Goal: Task Accomplishment & Management: Complete application form

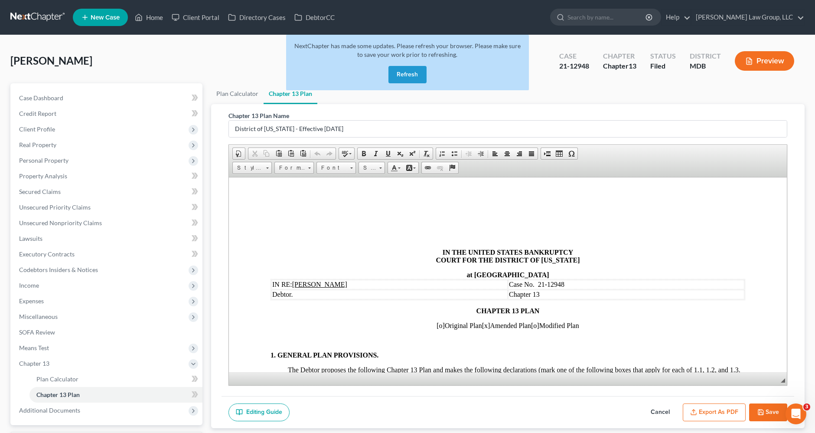
scroll to position [578, 0]
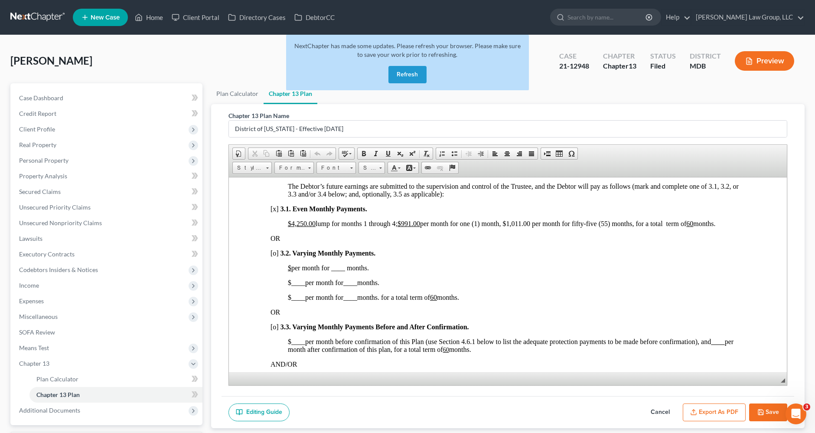
click at [405, 76] on button "Refresh" at bounding box center [408, 74] width 38 height 17
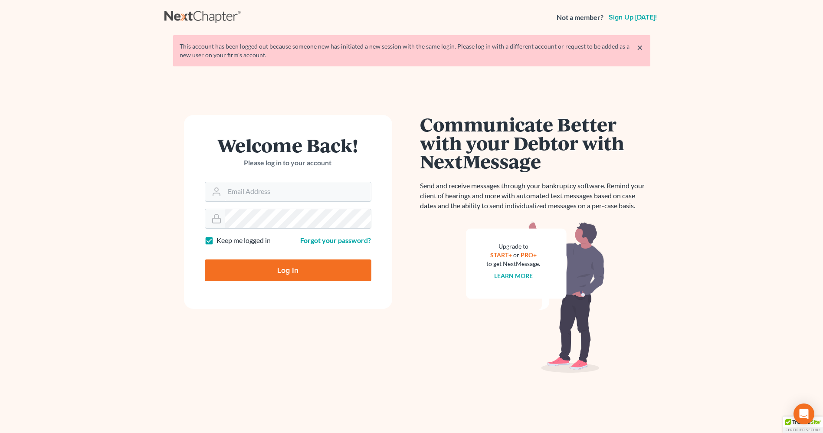
type input "[EMAIL_ADDRESS][DOMAIN_NAME]"
click at [294, 272] on input "Log In" at bounding box center [288, 270] width 167 height 22
type input "Thinking..."
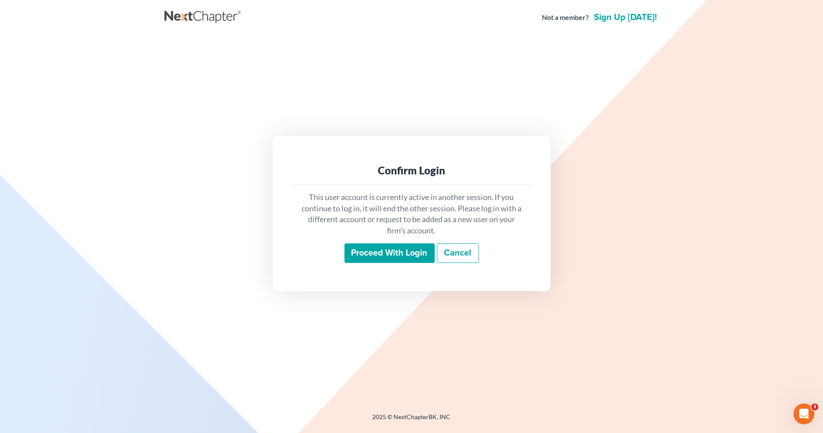
click at [383, 250] on input "Proceed with login" at bounding box center [389, 253] width 90 height 20
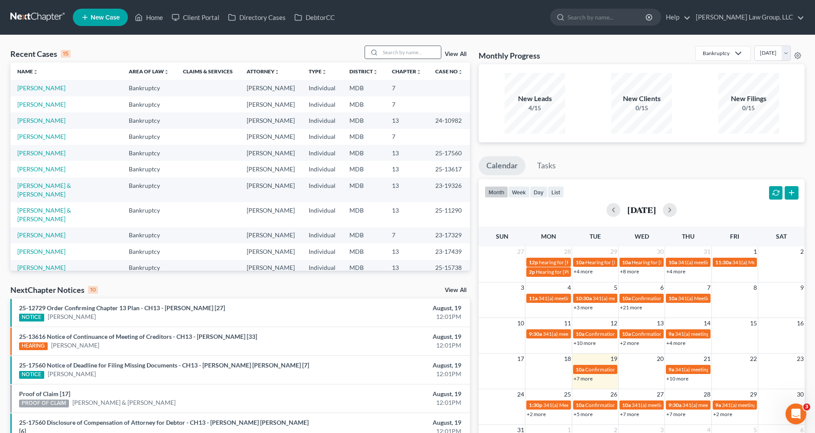
click at [406, 51] on input "search" at bounding box center [410, 52] width 61 height 13
type input "corrin"
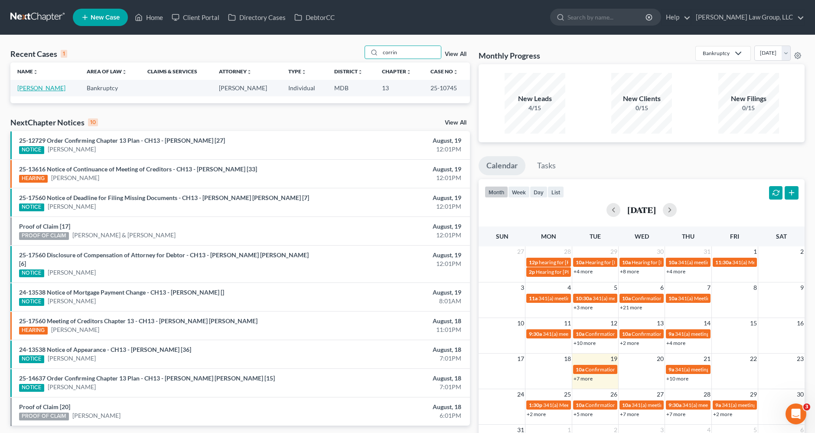
click at [36, 88] on link "[PERSON_NAME]" at bounding box center [41, 87] width 48 height 7
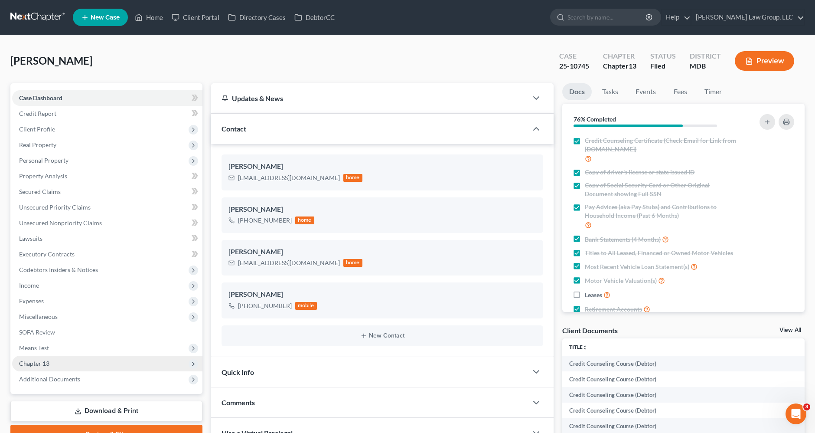
click at [62, 364] on span "Chapter 13" at bounding box center [107, 364] width 190 height 16
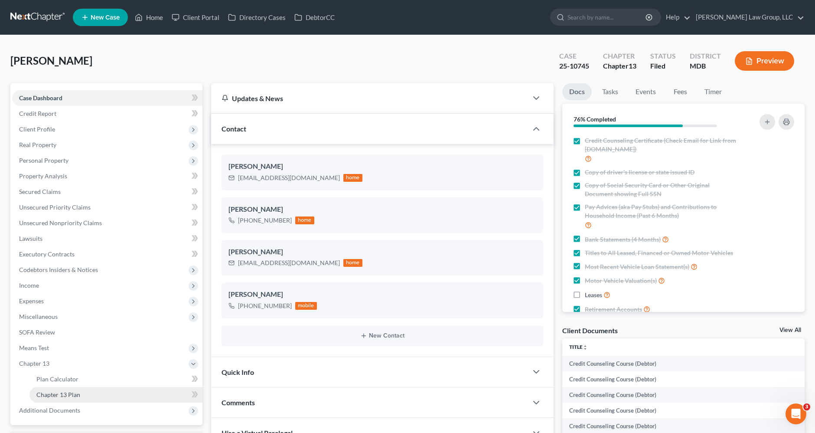
click at [62, 393] on span "Chapter 13 Plan" at bounding box center [58, 394] width 44 height 7
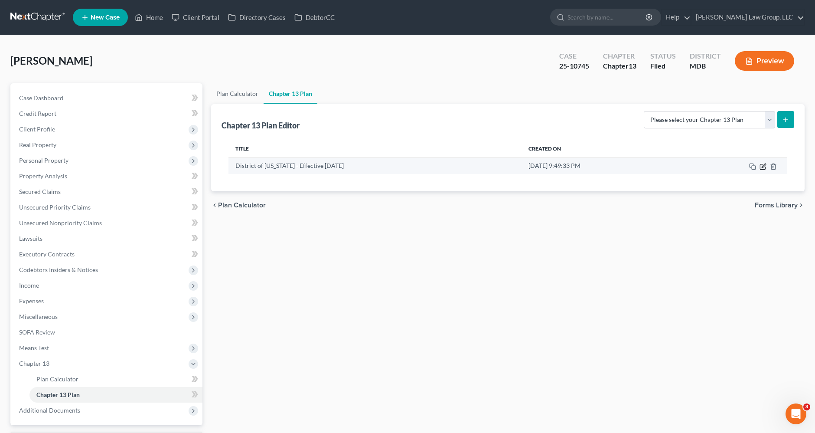
click at [761, 167] on icon "button" at bounding box center [763, 166] width 7 height 7
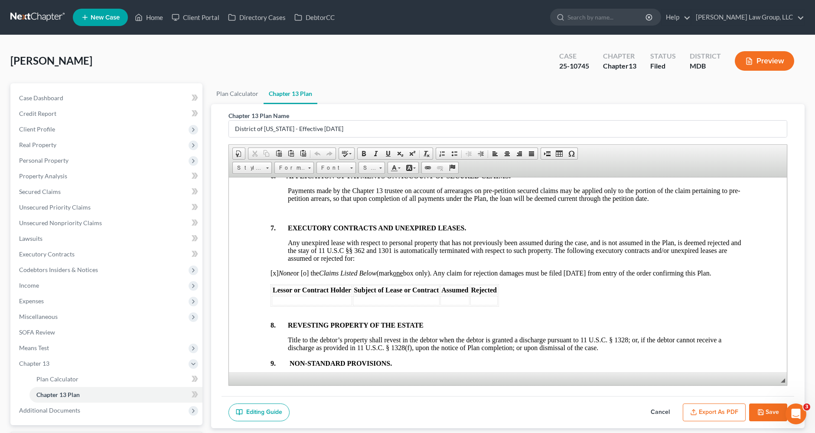
scroll to position [2650, 0]
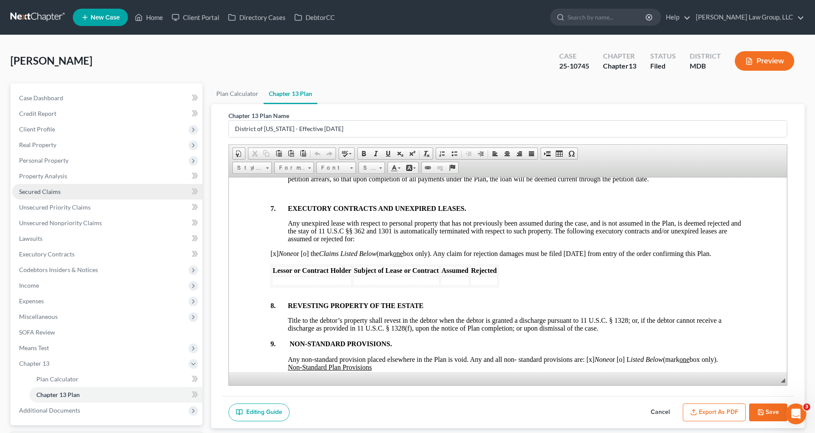
click at [55, 189] on span "Secured Claims" at bounding box center [40, 191] width 42 height 7
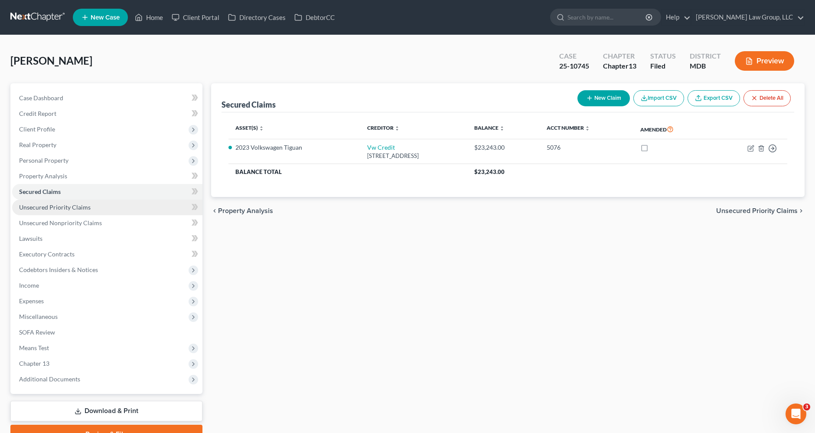
click at [57, 207] on span "Unsecured Priority Claims" at bounding box center [55, 206] width 72 height 7
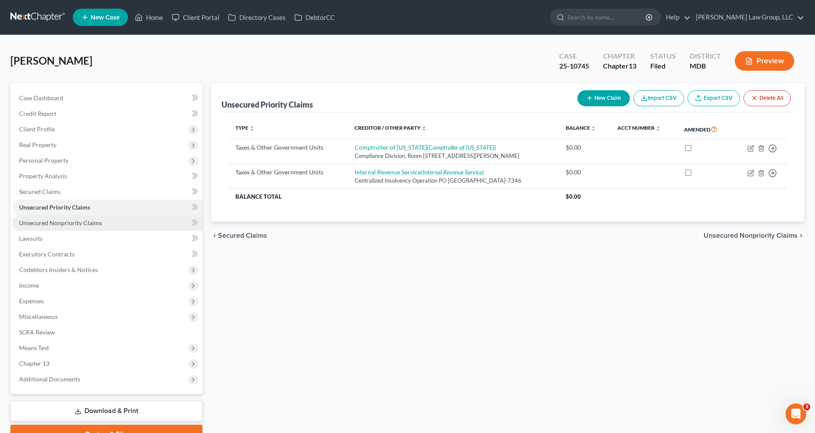
click at [61, 225] on span "Unsecured Nonpriority Claims" at bounding box center [60, 222] width 83 height 7
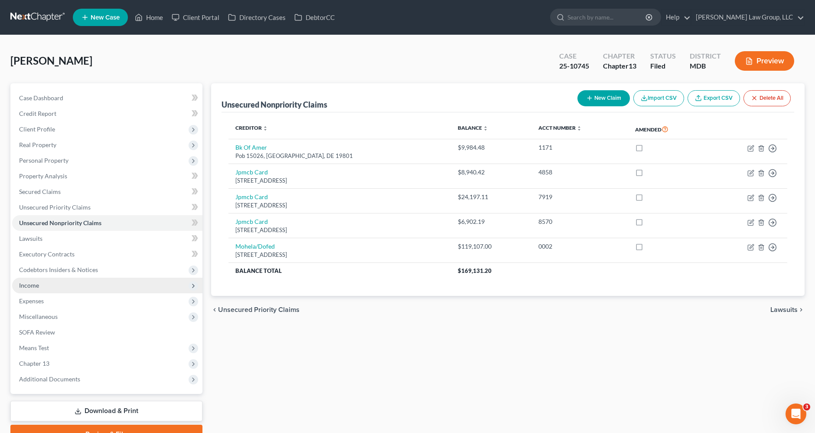
click at [49, 286] on span "Income" at bounding box center [107, 286] width 190 height 16
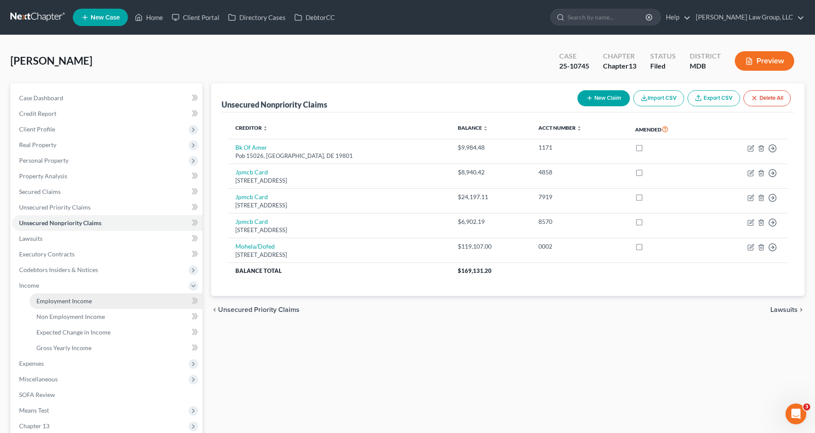
click at [53, 299] on span "Employment Income" at bounding box center [64, 300] width 56 height 7
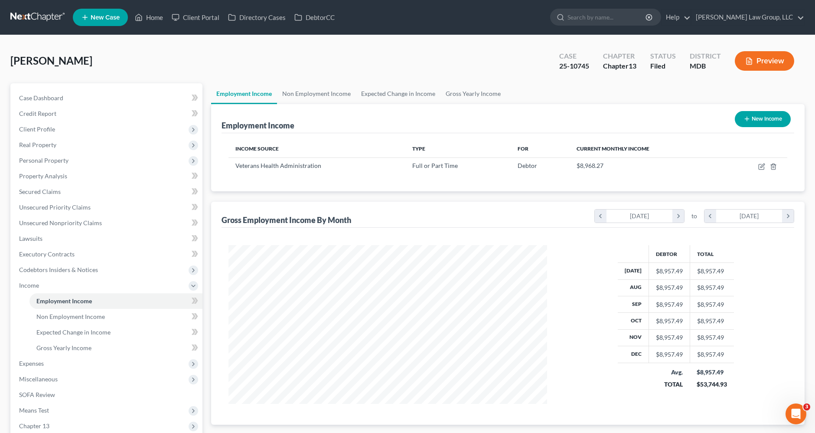
scroll to position [158, 336]
click at [344, 93] on link "Non Employment Income" at bounding box center [316, 93] width 79 height 21
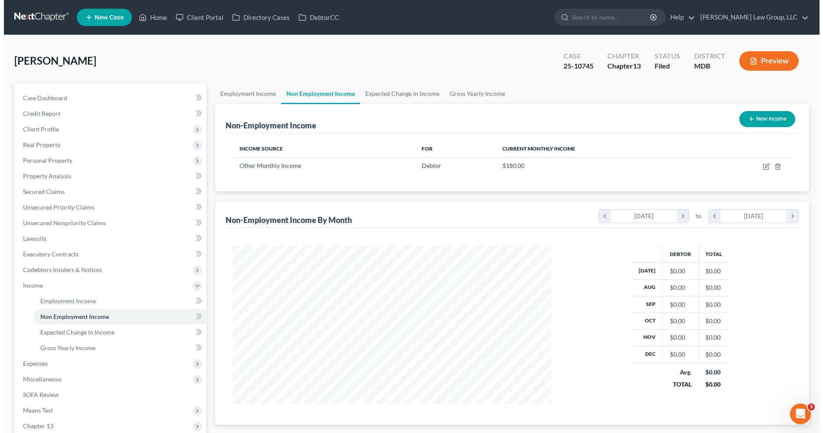
scroll to position [158, 336]
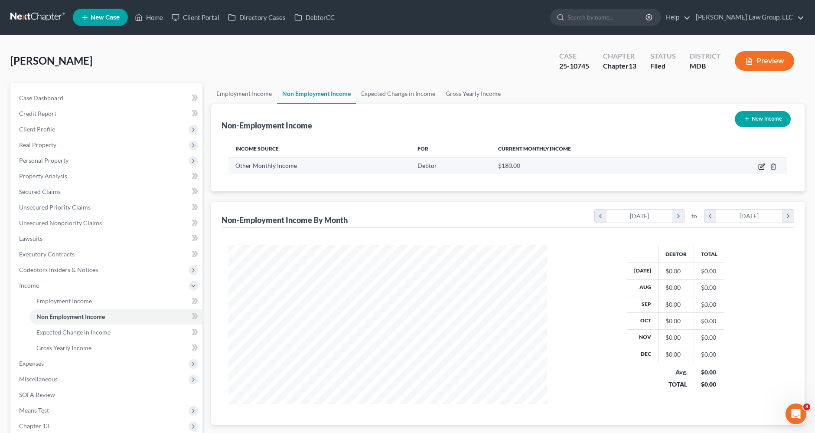
click at [762, 167] on icon "button" at bounding box center [762, 166] width 7 height 7
select select "13"
select select "0"
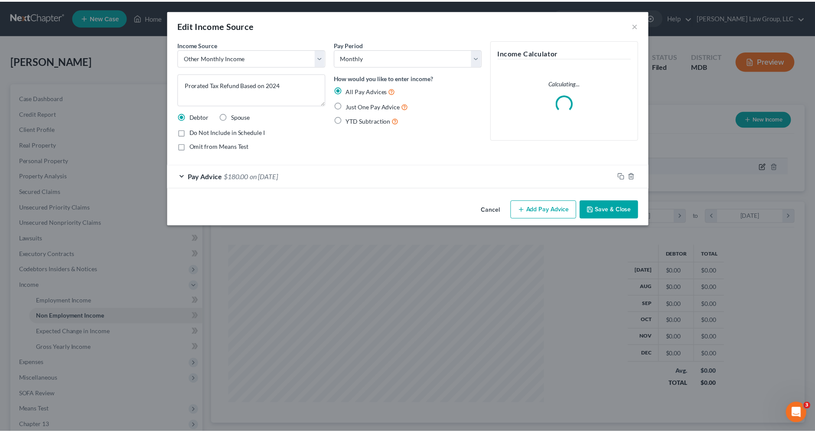
scroll to position [160, 339]
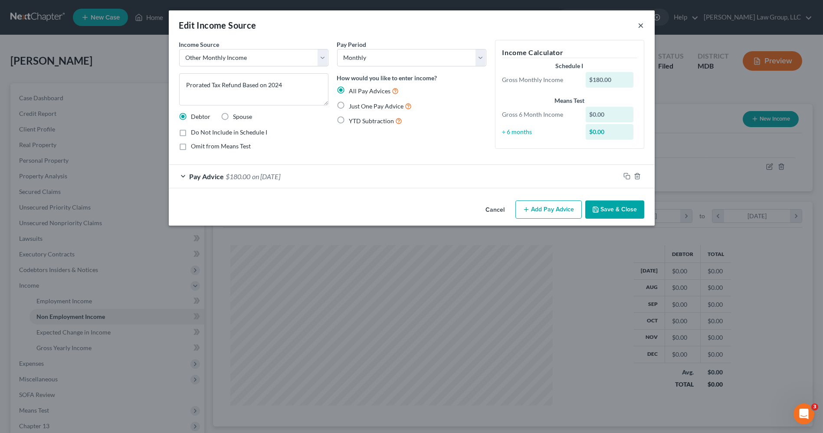
click at [642, 25] on button "×" at bounding box center [641, 25] width 6 height 10
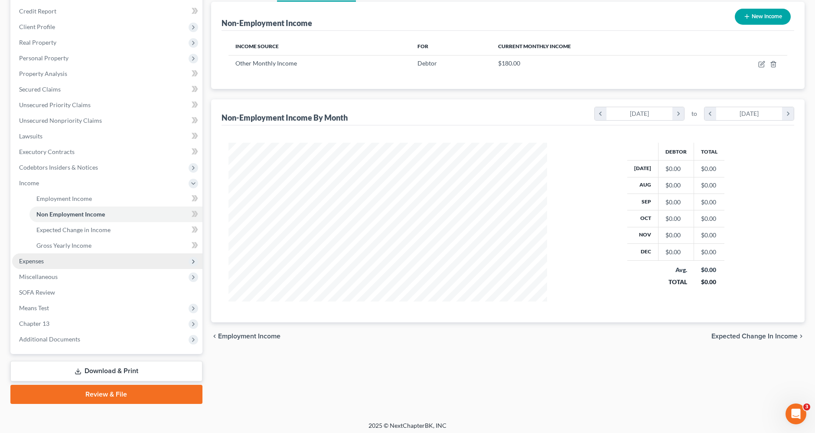
scroll to position [105, 0]
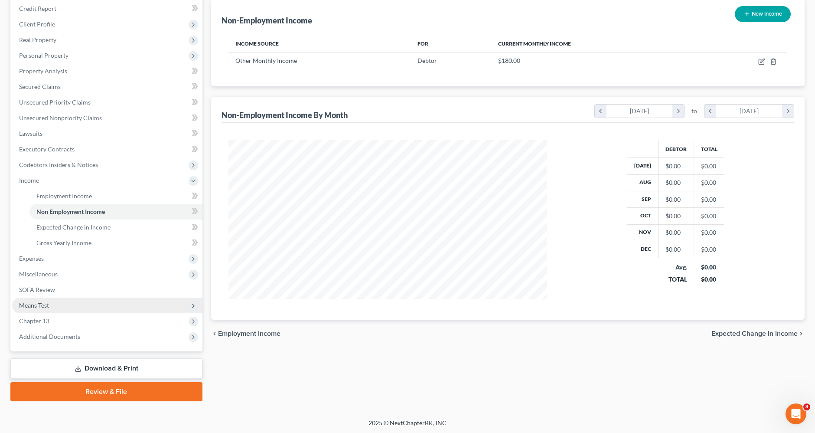
click at [60, 301] on span "Means Test" at bounding box center [107, 306] width 190 height 16
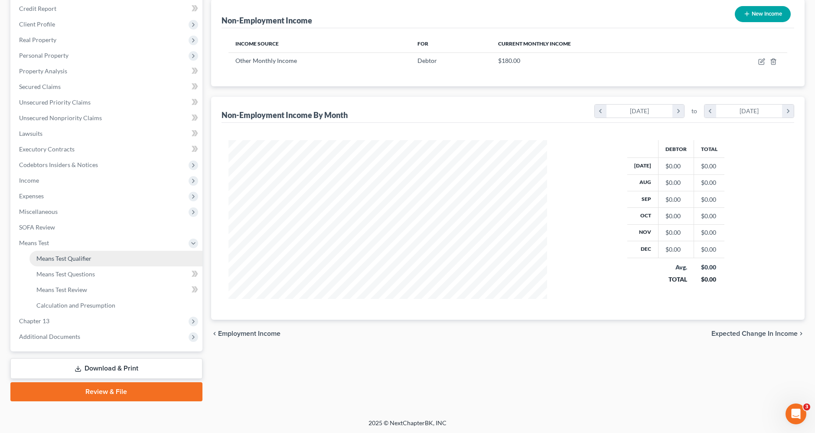
click at [81, 258] on span "Means Test Qualifier" at bounding box center [63, 258] width 55 height 7
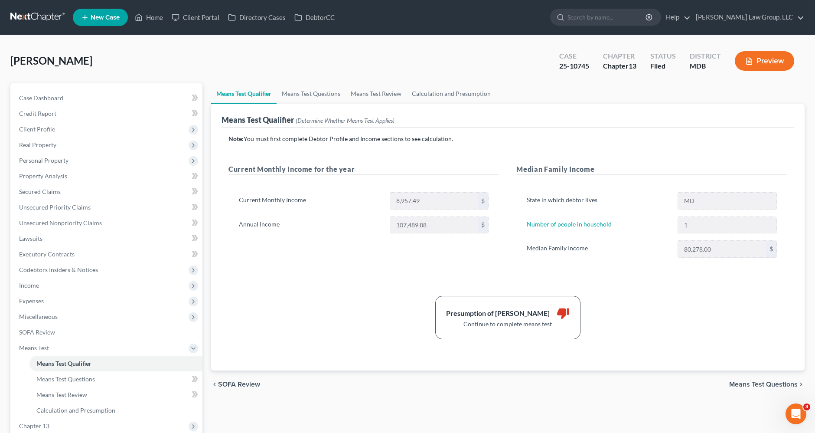
click at [49, 18] on link at bounding box center [38, 18] width 56 height 16
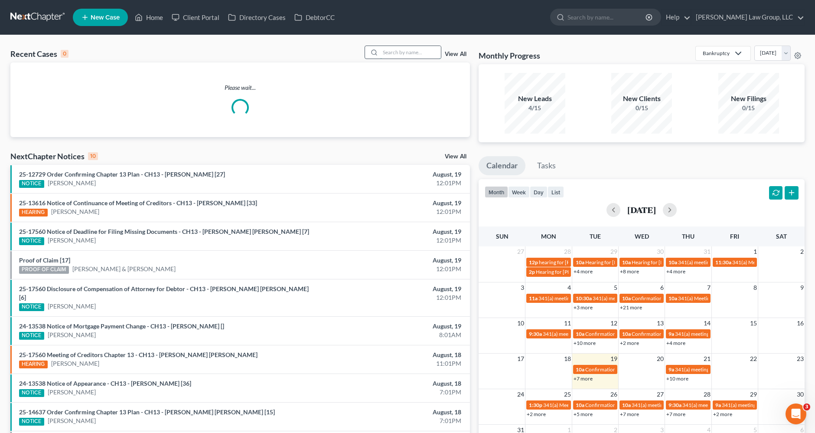
click at [409, 55] on input "search" at bounding box center [410, 52] width 61 height 13
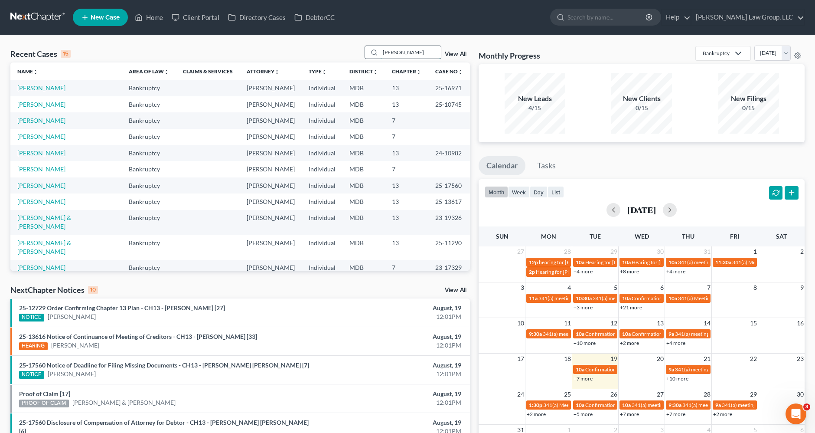
type input "[PERSON_NAME]"
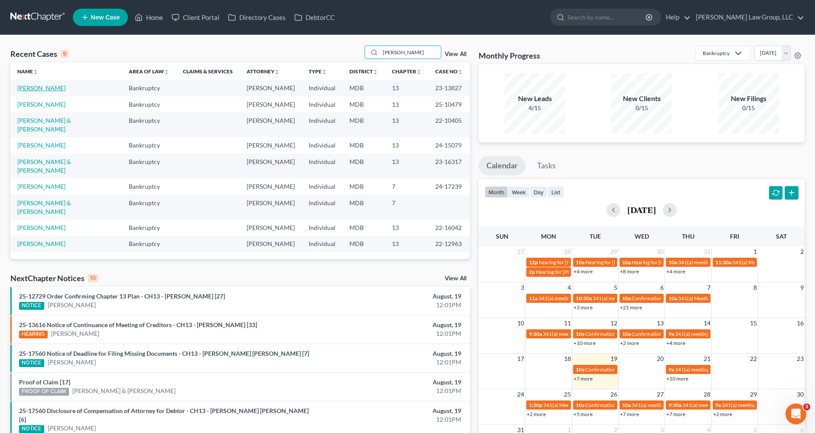
click at [25, 88] on link "[PERSON_NAME]" at bounding box center [41, 87] width 48 height 7
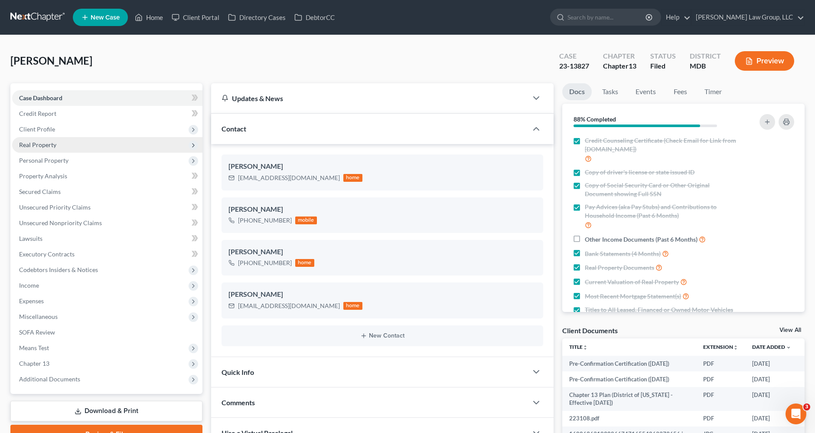
click at [32, 144] on span "Real Property" at bounding box center [37, 144] width 37 height 7
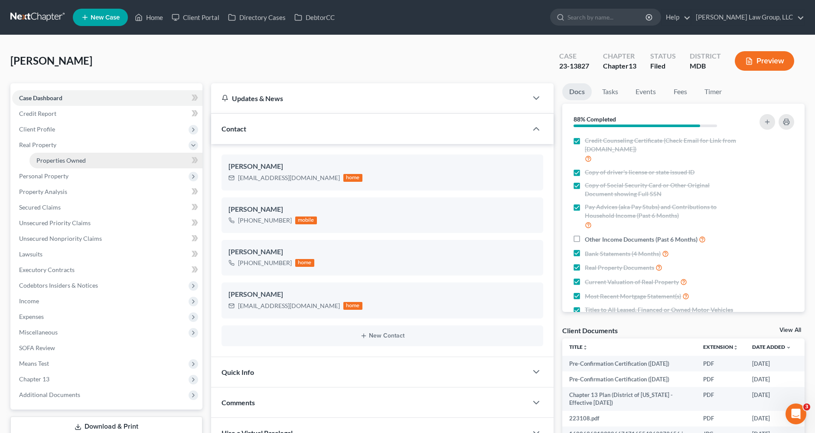
click at [47, 160] on span "Properties Owned" at bounding box center [60, 160] width 49 height 7
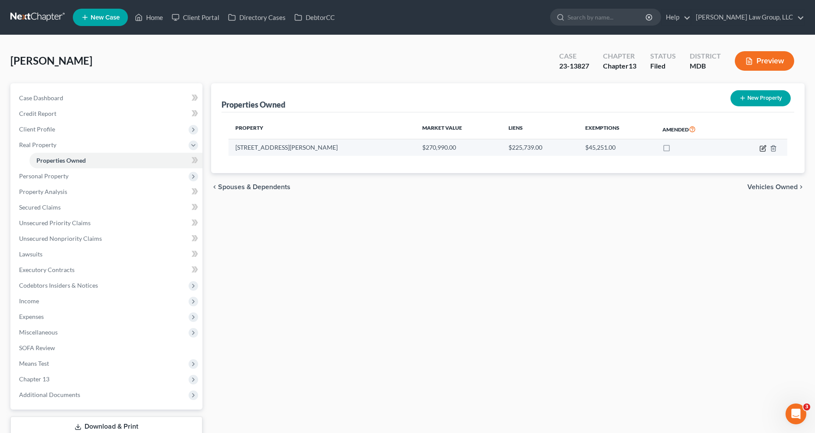
click at [762, 149] on icon "button" at bounding box center [763, 148] width 7 height 7
select select "21"
select select "3"
select select "5"
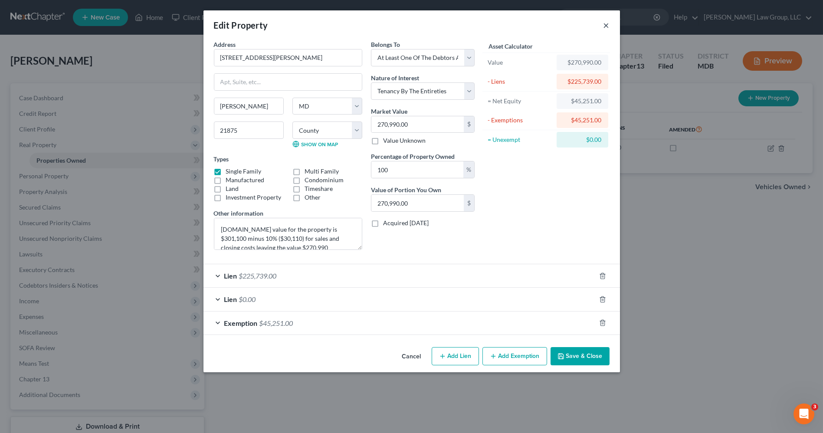
click at [605, 24] on button "×" at bounding box center [606, 25] width 6 height 10
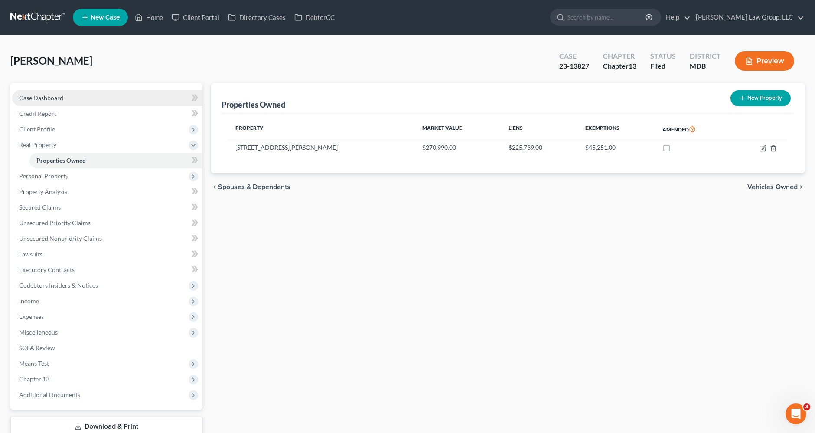
click at [42, 100] on span "Case Dashboard" at bounding box center [41, 97] width 44 height 7
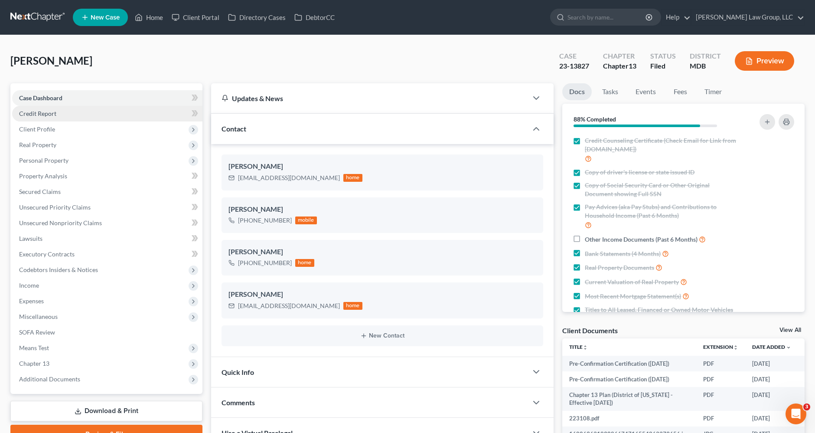
click at [42, 112] on span "Credit Report" at bounding box center [37, 113] width 37 height 7
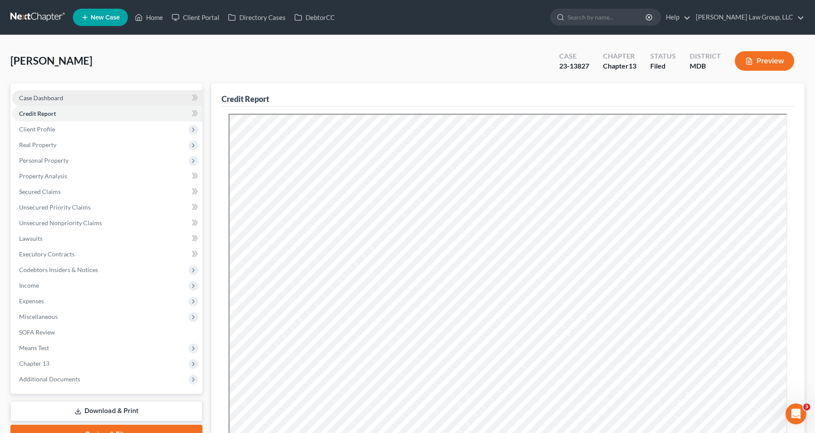
click at [46, 98] on span "Case Dashboard" at bounding box center [41, 97] width 44 height 7
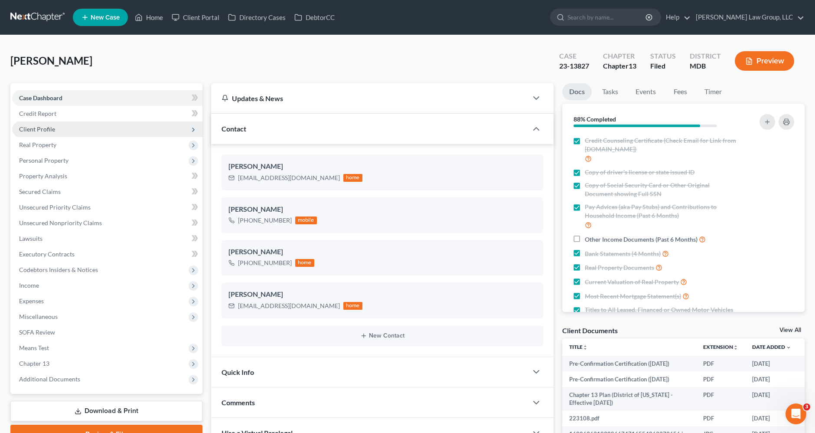
click at [46, 126] on span "Client Profile" at bounding box center [37, 128] width 36 height 7
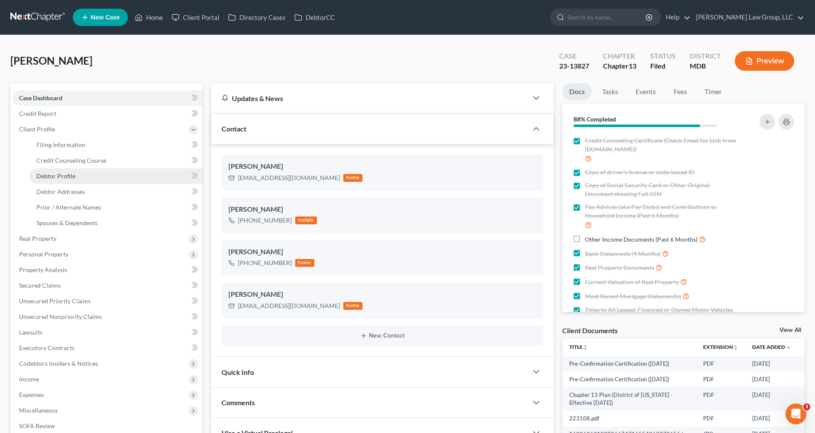
click at [62, 177] on span "Debtor Profile" at bounding box center [55, 175] width 39 height 7
select select "1"
select select "2"
